Goal: Transaction & Acquisition: Purchase product/service

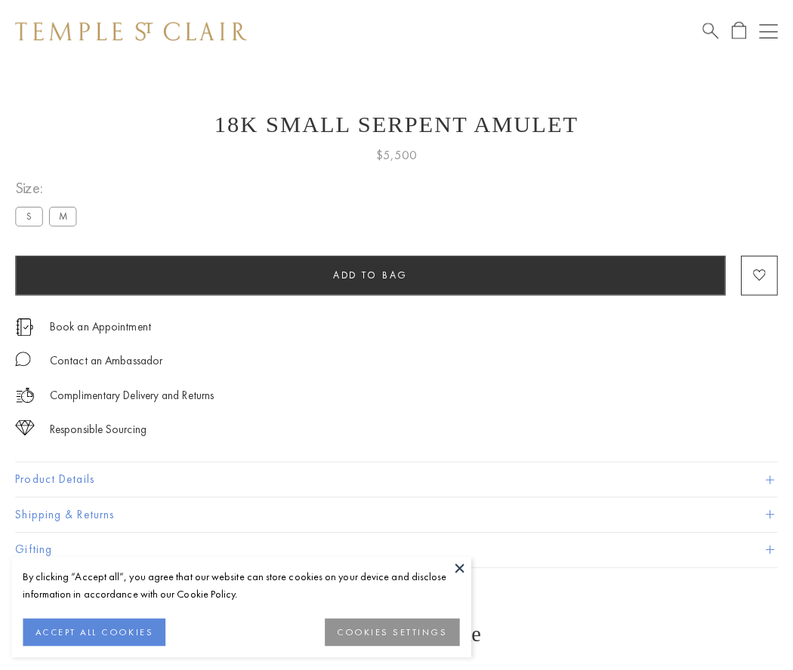
scroll to position [60, 0]
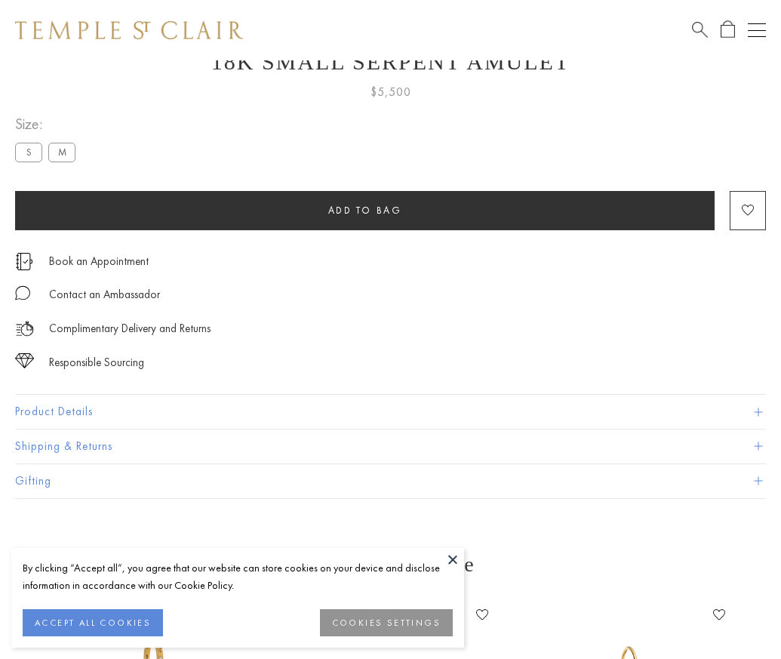
click at [365, 210] on span "Add to bag" at bounding box center [365, 210] width 74 height 13
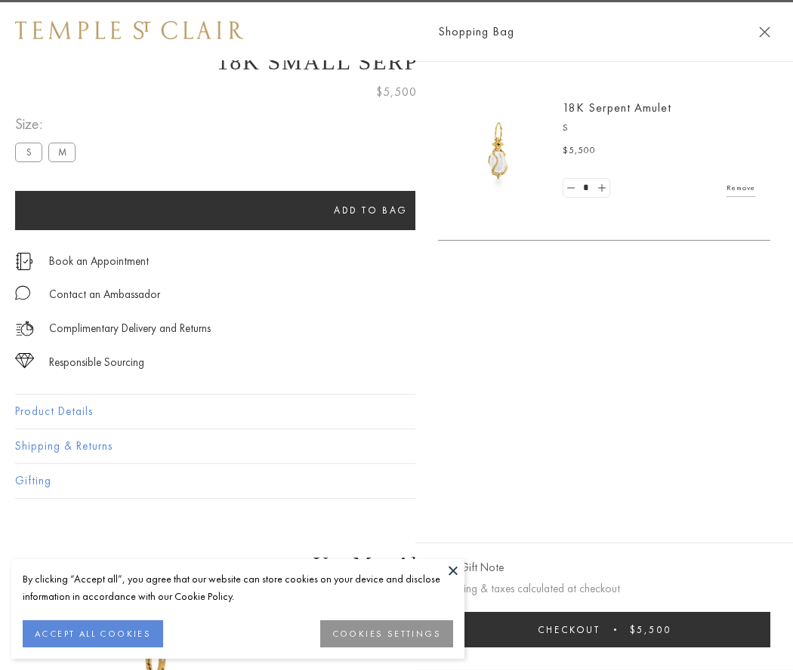
click at [616, 630] on span "submit" at bounding box center [615, 630] width 2 height 2
